Goal: Information Seeking & Learning: Learn about a topic

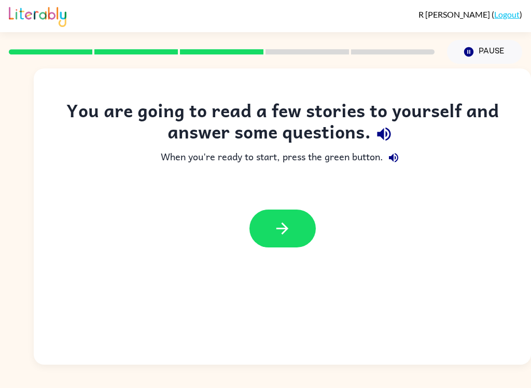
click at [294, 225] on button "button" at bounding box center [283, 229] width 66 height 38
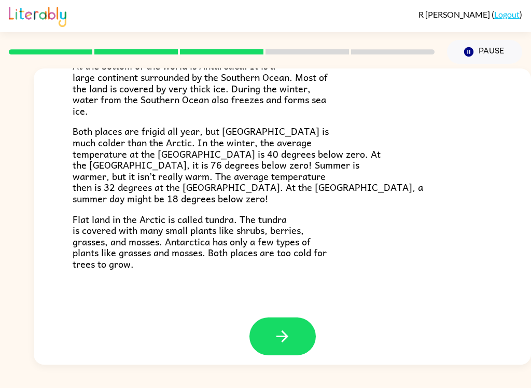
scroll to position [211, 0]
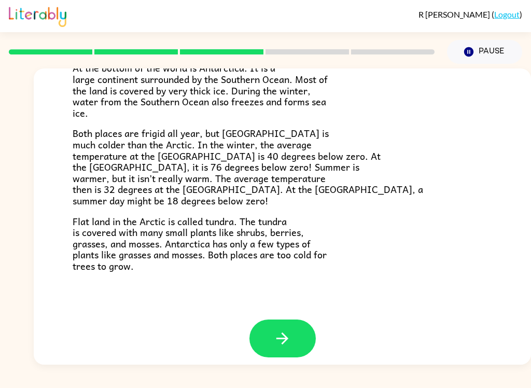
click at [294, 325] on button "button" at bounding box center [283, 339] width 66 height 38
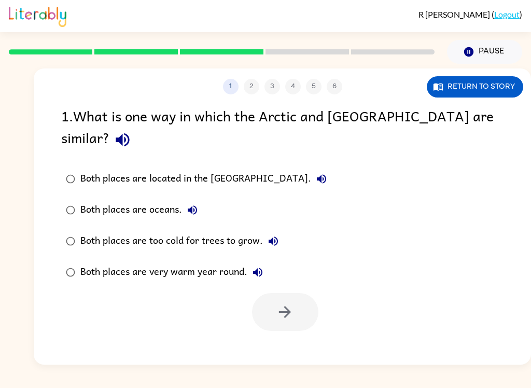
scroll to position [0, 0]
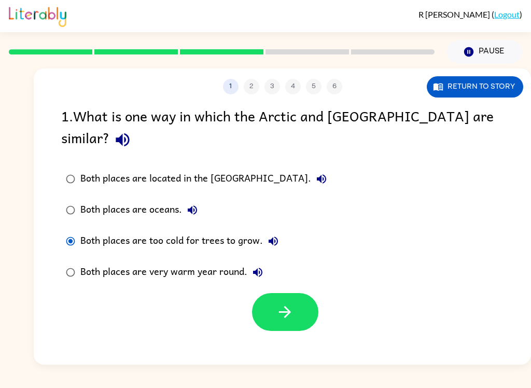
click at [283, 303] on icon "button" at bounding box center [285, 312] width 18 height 18
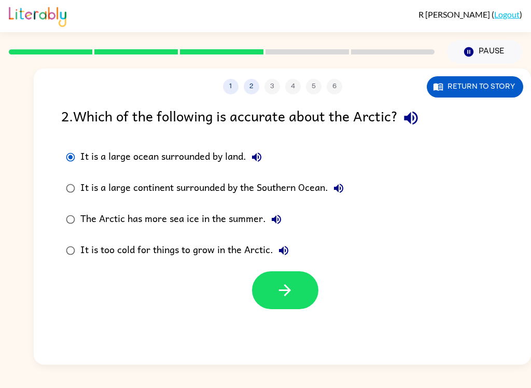
click at [286, 302] on button "button" at bounding box center [285, 290] width 66 height 38
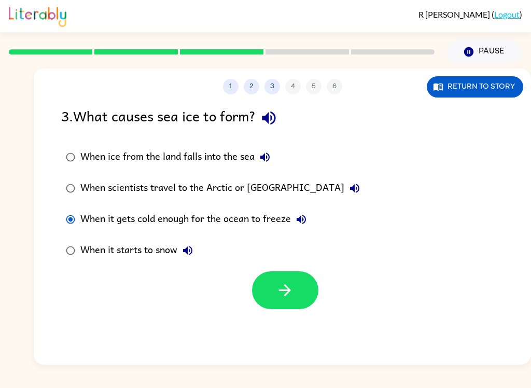
click at [292, 291] on icon "button" at bounding box center [285, 290] width 18 height 18
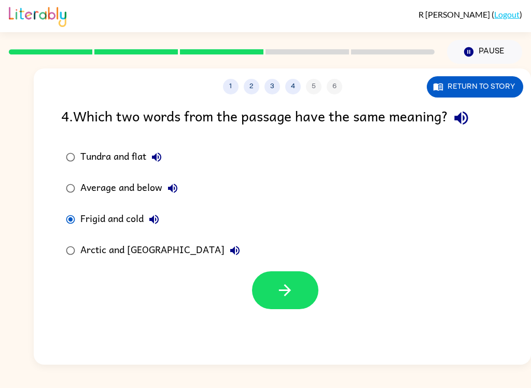
click at [296, 300] on button "button" at bounding box center [285, 290] width 66 height 38
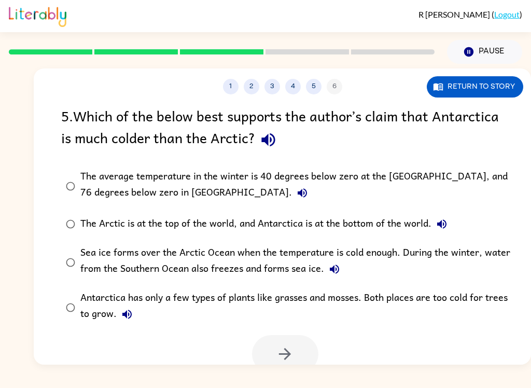
click at [369, 174] on div "The average temperature in the winter is 40 degrees below zero at the [GEOGRAPH…" at bounding box center [298, 186] width 437 height 35
click at [280, 356] on icon "button" at bounding box center [285, 354] width 18 height 18
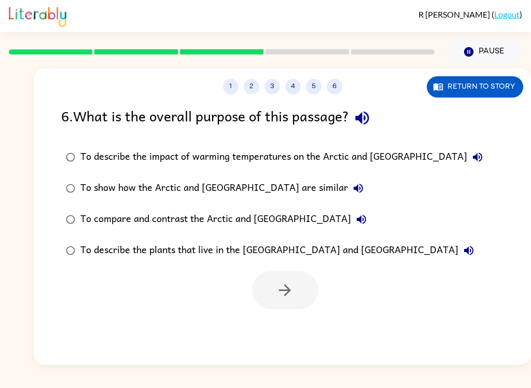
click at [217, 188] on div "To show how the Arctic and [GEOGRAPHIC_DATA] are similar" at bounding box center [224, 188] width 288 height 21
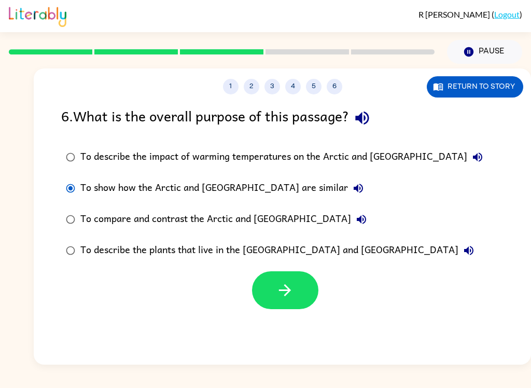
click at [277, 291] on icon "button" at bounding box center [285, 290] width 18 height 18
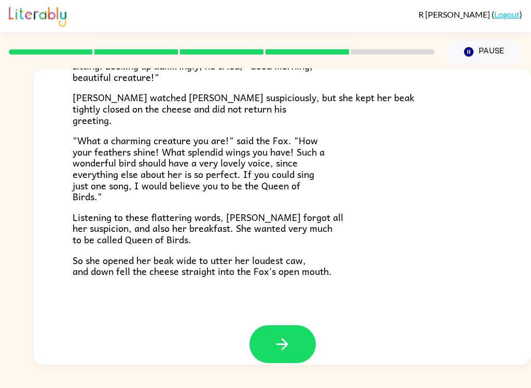
scroll to position [196, 0]
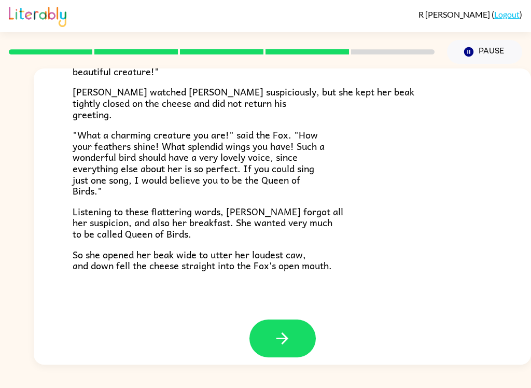
click at [297, 341] on button "button" at bounding box center [283, 339] width 66 height 38
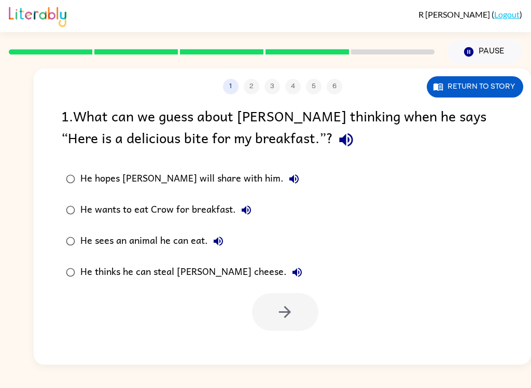
click at [162, 272] on div "He thinks he can steal [PERSON_NAME] cheese." at bounding box center [193, 272] width 227 height 21
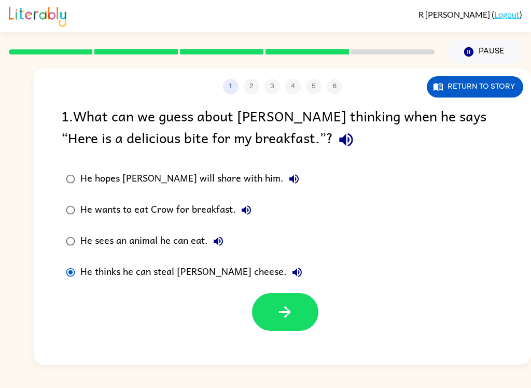
click at [298, 320] on button "button" at bounding box center [285, 312] width 66 height 38
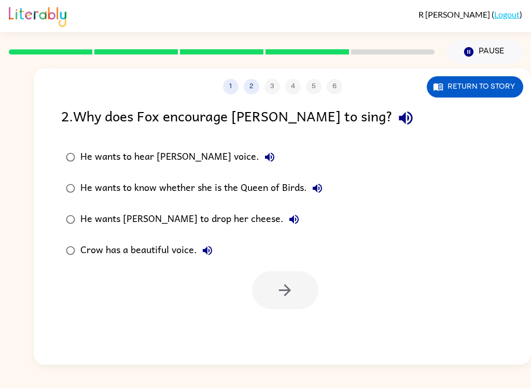
click at [174, 225] on div "He wants [PERSON_NAME] to drop her cheese." at bounding box center [192, 219] width 224 height 21
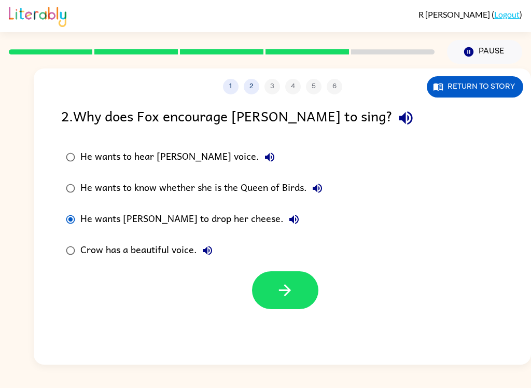
click at [293, 304] on button "button" at bounding box center [285, 290] width 66 height 38
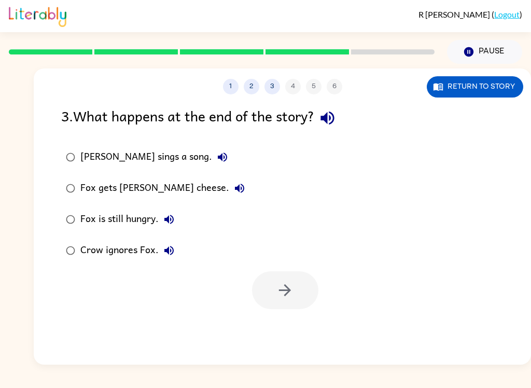
click at [138, 189] on div "Fox gets [PERSON_NAME] cheese." at bounding box center [165, 188] width 170 height 21
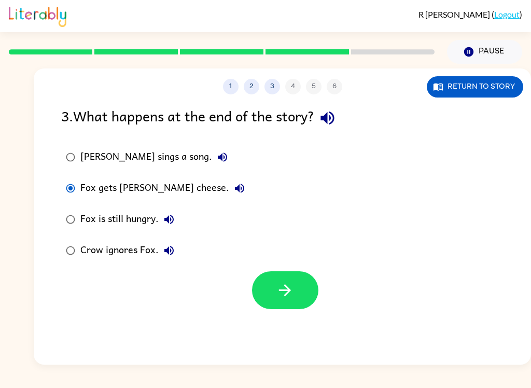
click at [308, 305] on button "button" at bounding box center [285, 290] width 66 height 38
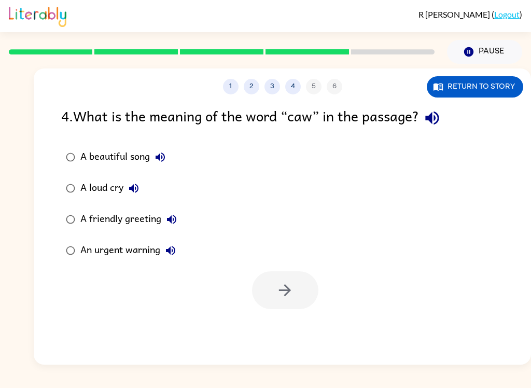
click at [116, 166] on div "A beautiful song" at bounding box center [125, 157] width 90 height 21
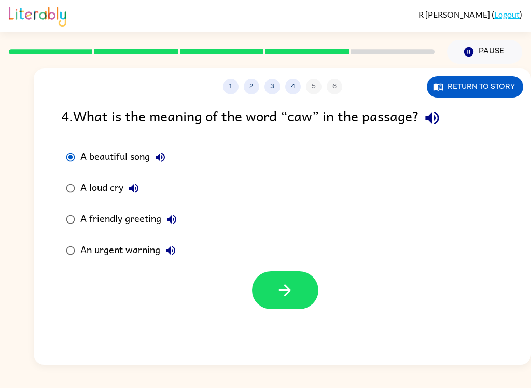
click at [316, 293] on button "button" at bounding box center [285, 290] width 66 height 38
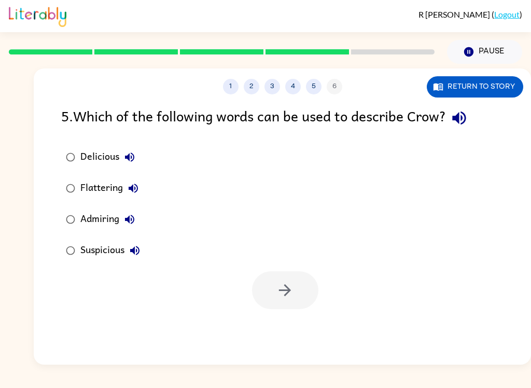
click at [99, 261] on div "Suspicious" at bounding box center [112, 250] width 65 height 21
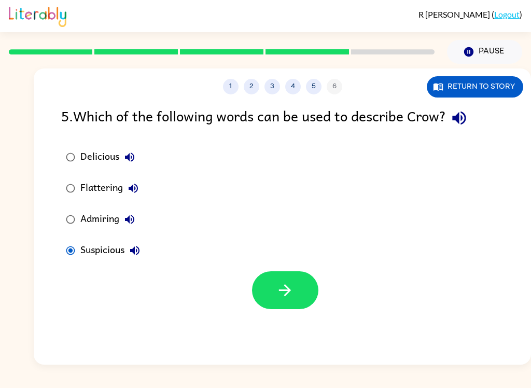
click at [80, 236] on label "Suspicious" at bounding box center [103, 250] width 95 height 31
click at [91, 203] on label "Flattering" at bounding box center [103, 188] width 95 height 31
click at [93, 221] on div "Admiring" at bounding box center [110, 219] width 60 height 21
click at [91, 258] on div "Suspicious" at bounding box center [112, 250] width 65 height 21
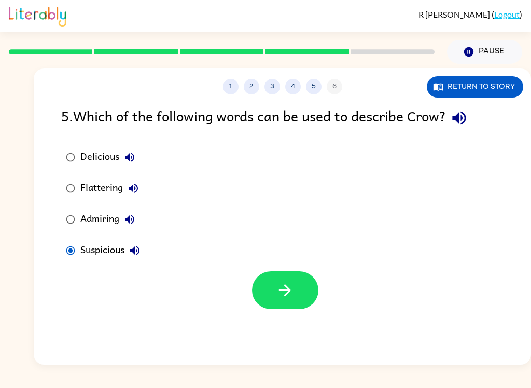
click at [280, 278] on button "button" at bounding box center [285, 290] width 66 height 38
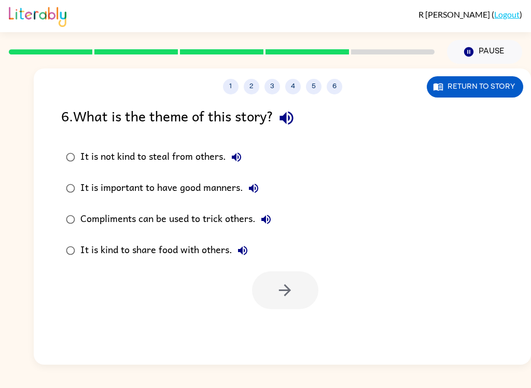
click at [176, 162] on div "It is not kind to steal from others." at bounding box center [163, 157] width 167 height 21
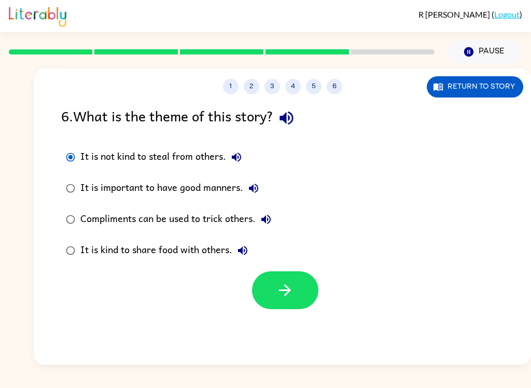
click at [280, 285] on icon "button" at bounding box center [285, 290] width 18 height 18
